Goal: Information Seeking & Learning: Learn about a topic

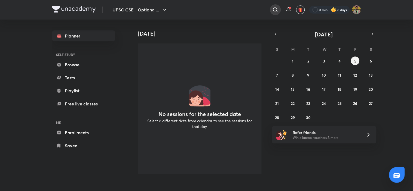
click at [276, 7] on icon at bounding box center [275, 10] width 7 height 7
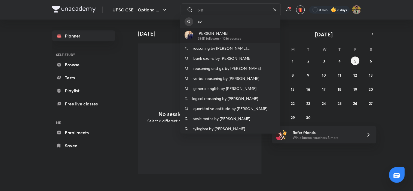
type input "SID"
click at [253, 35] on div "[PERSON_NAME] 284K followers • 1036 courses" at bounding box center [230, 35] width 100 height 15
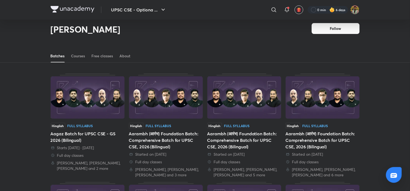
scroll to position [24, 0]
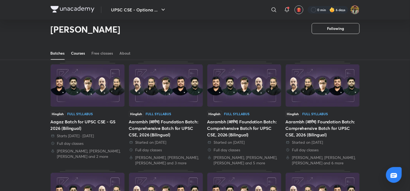
click at [78, 54] on div "Courses" at bounding box center [78, 53] width 14 height 5
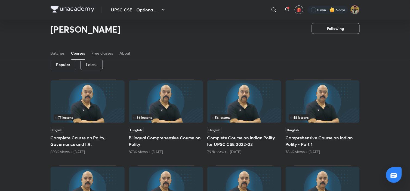
click at [86, 66] on p "Latest" at bounding box center [91, 65] width 11 height 4
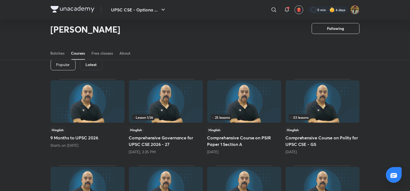
click at [320, 101] on img at bounding box center [323, 102] width 74 height 42
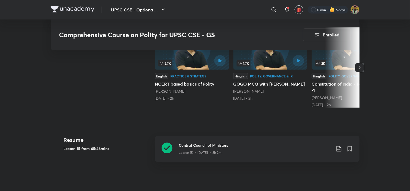
scroll to position [177, 0]
click at [229, 149] on div "Lesson 15 • [DATE] • 3h 2m" at bounding box center [255, 151] width 152 height 7
